Goal: Navigation & Orientation: Understand site structure

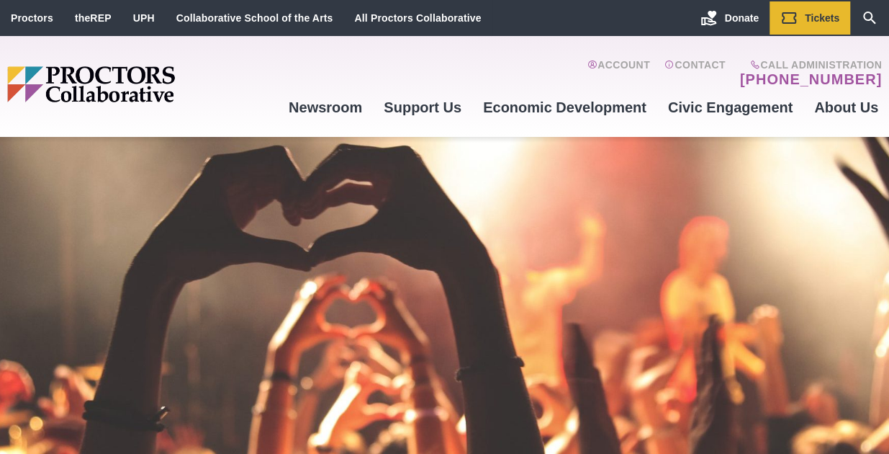
click at [76, 77] on img "Main site navigation and header" at bounding box center [142, 84] width 271 height 36
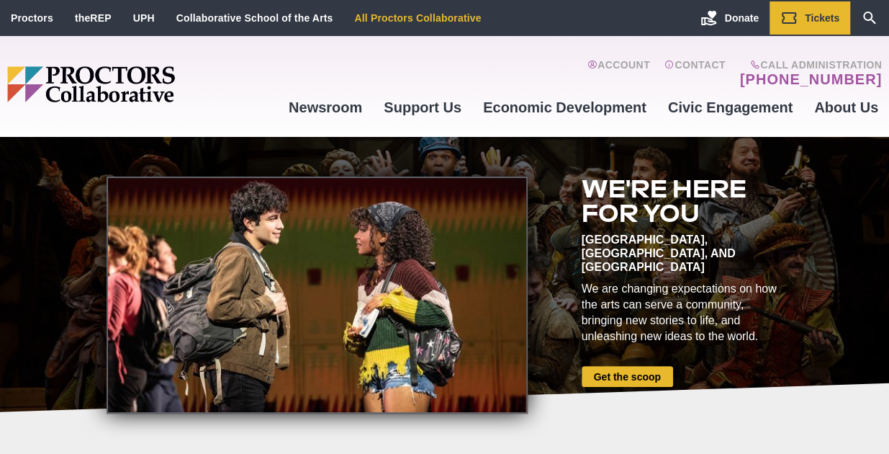
click at [462, 18] on link "All Proctors Collaborative" at bounding box center [417, 18] width 127 height 12
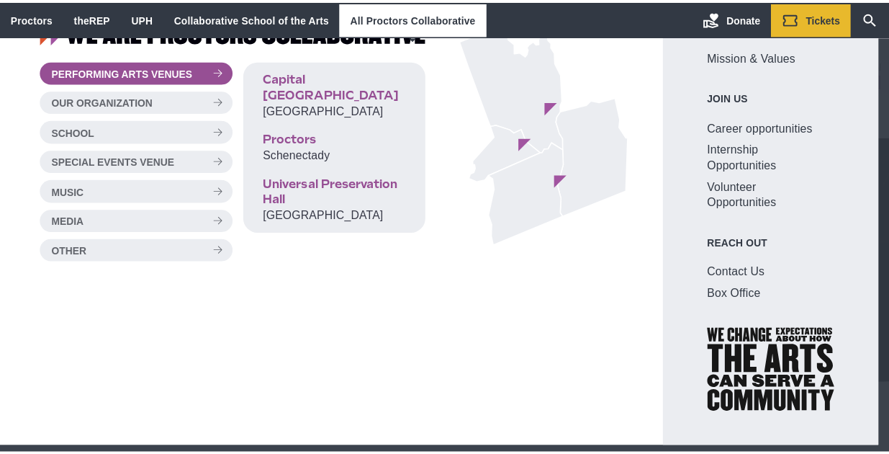
scroll to position [49, 0]
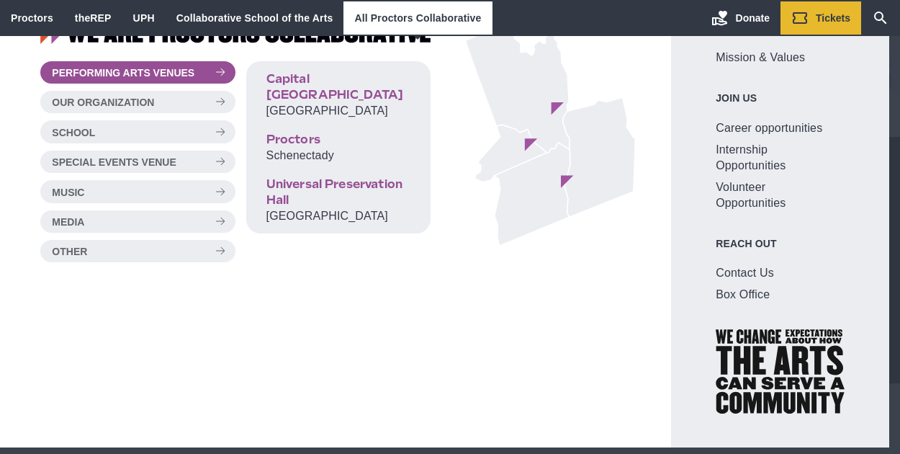
click at [410, 19] on link "All Proctors Collaborative" at bounding box center [417, 18] width 127 height 12
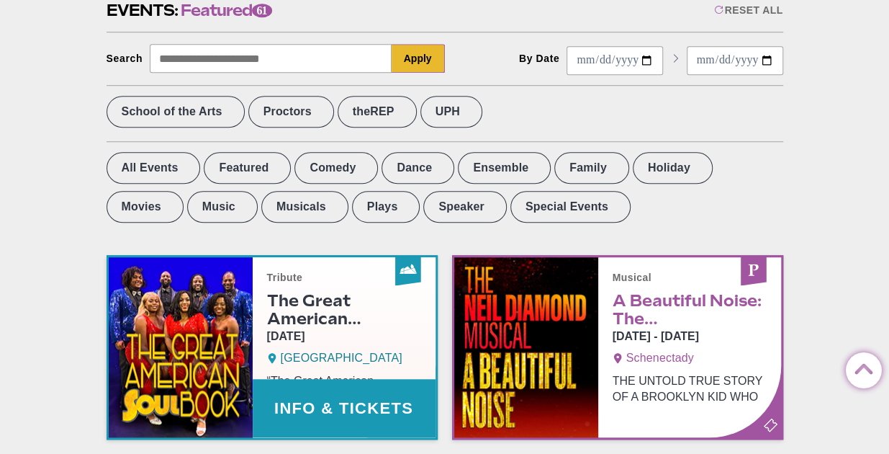
scroll to position [576, 0]
